Goal: Find specific page/section: Find specific page/section

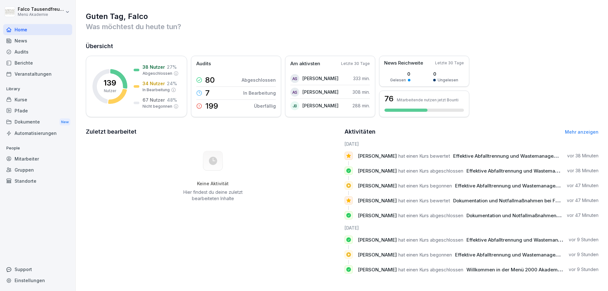
click at [28, 164] on div "Mitarbeiter" at bounding box center [37, 158] width 69 height 11
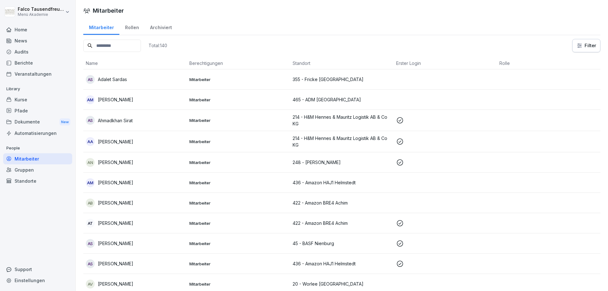
click at [117, 47] on input at bounding box center [112, 46] width 58 height 12
click at [32, 58] on div "Berichte" at bounding box center [37, 62] width 69 height 11
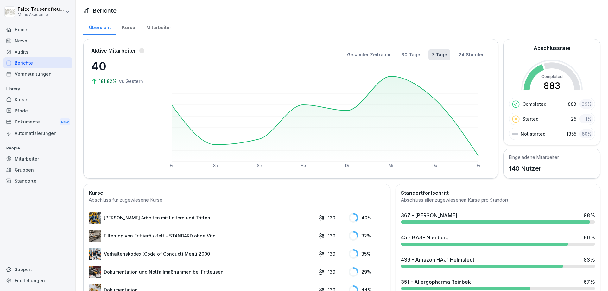
click at [22, 73] on div "Veranstaltungen" at bounding box center [37, 73] width 69 height 11
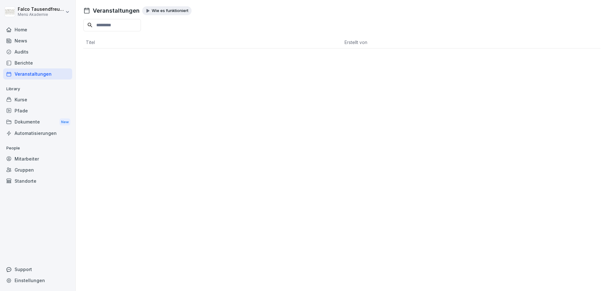
click at [19, 47] on div "Audits" at bounding box center [37, 51] width 69 height 11
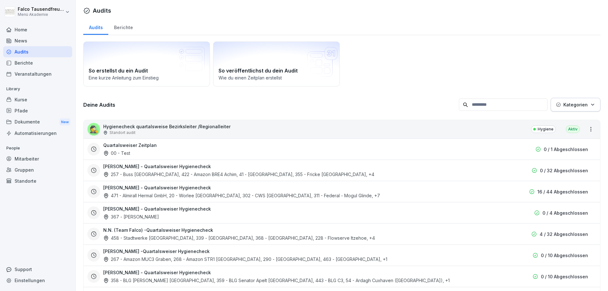
click at [16, 36] on div "News" at bounding box center [37, 40] width 69 height 11
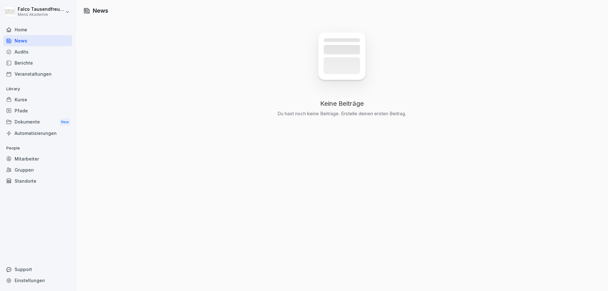
click at [19, 109] on div "Pfade" at bounding box center [37, 110] width 69 height 11
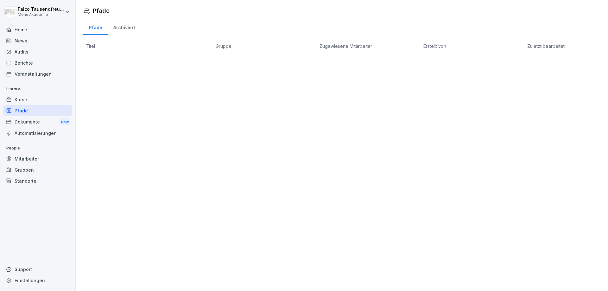
click at [20, 59] on div "Berichte" at bounding box center [37, 62] width 69 height 11
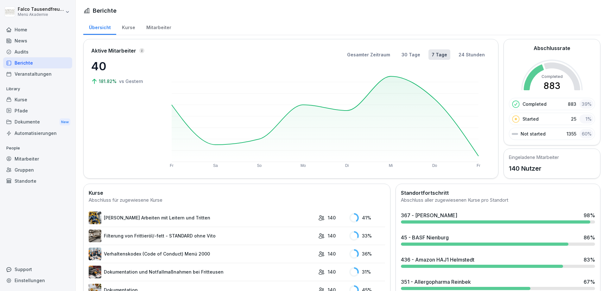
click at [151, 24] on div "Mitarbeiter" at bounding box center [159, 27] width 36 height 16
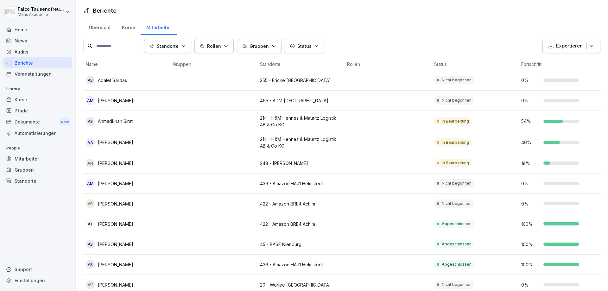
click at [179, 47] on p "Standorte" at bounding box center [168, 46] width 22 height 7
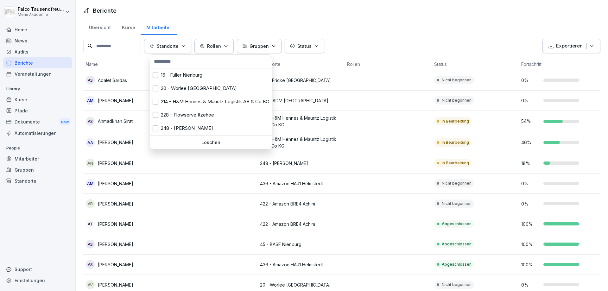
click at [179, 47] on p "Standorte" at bounding box center [168, 46] width 22 height 7
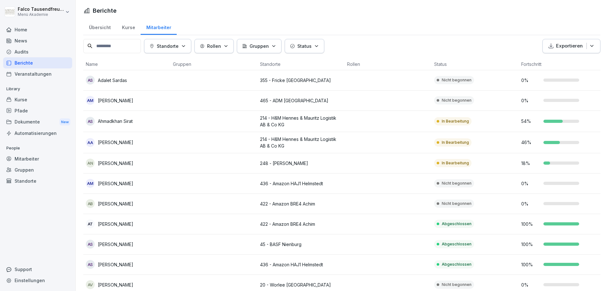
click at [116, 48] on input at bounding box center [112, 46] width 58 height 14
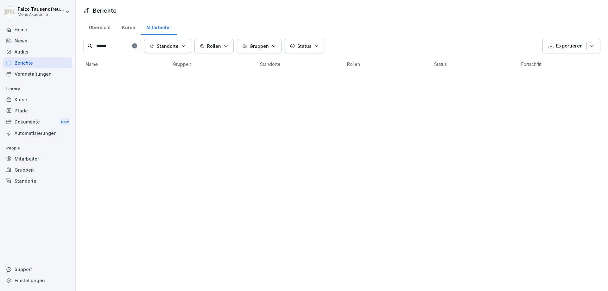
type input "******"
click at [137, 45] on div at bounding box center [134, 45] width 5 height 5
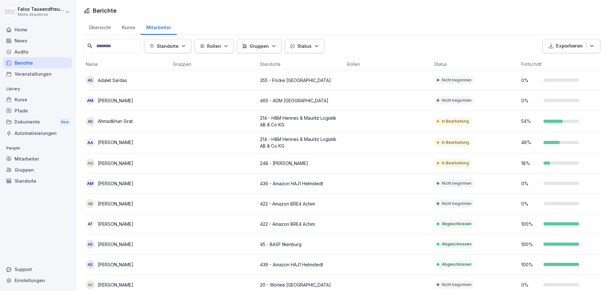
click at [153, 46] on icon "button" at bounding box center [151, 46] width 3 height 4
type input "******"
click at [185, 76] on div "355 - Fricke [GEOGRAPHIC_DATA]" at bounding box center [195, 74] width 91 height 13
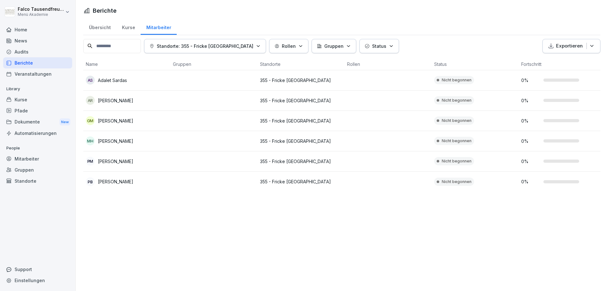
click at [158, 249] on html "[PERSON_NAME] Menü Akademie Home News Audits Berichte Veranstaltungen Library K…" at bounding box center [304, 145] width 608 height 291
click at [236, 47] on p "Standorte: 355 - Fricke [GEOGRAPHIC_DATA]" at bounding box center [205, 46] width 97 height 7
click at [187, 90] on p "Löschen" at bounding box center [196, 89] width 86 height 6
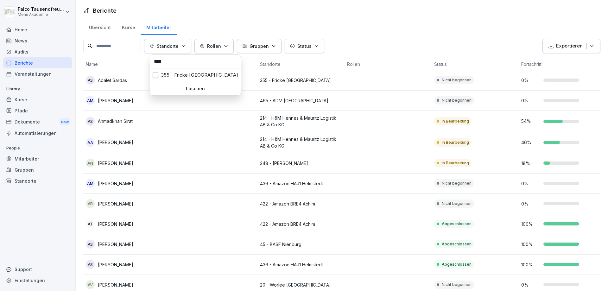
type input "***"
click at [406, 35] on html "[PERSON_NAME] Menü Akademie Home News Audits Berichte Veranstaltungen Library K…" at bounding box center [304, 145] width 608 height 291
click at [530, 10] on div "Berichte" at bounding box center [341, 10] width 517 height 9
